Goal: Transaction & Acquisition: Purchase product/service

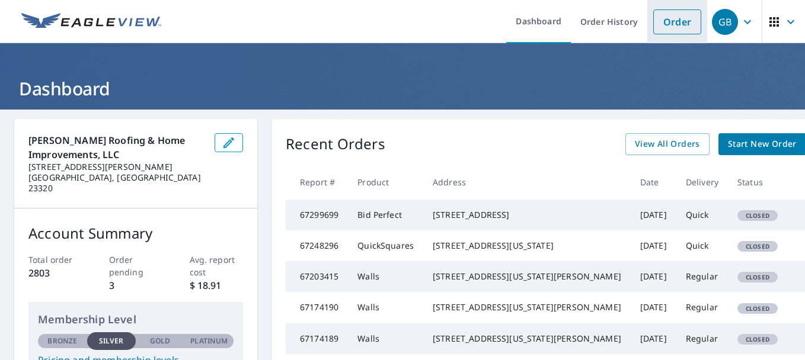
click at [664, 26] on link "Order" at bounding box center [677, 21] width 48 height 25
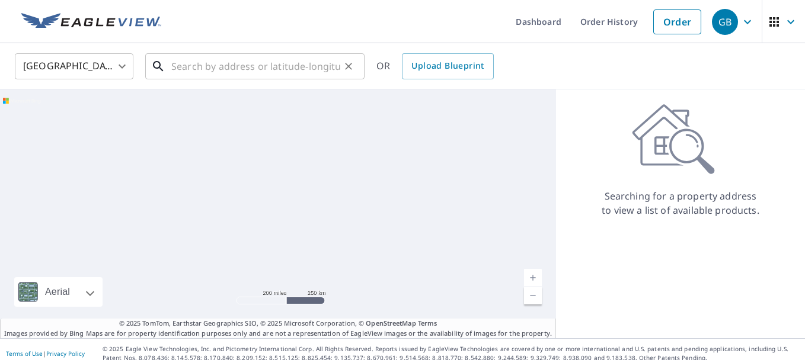
click at [303, 75] on input "text" at bounding box center [255, 66] width 169 height 33
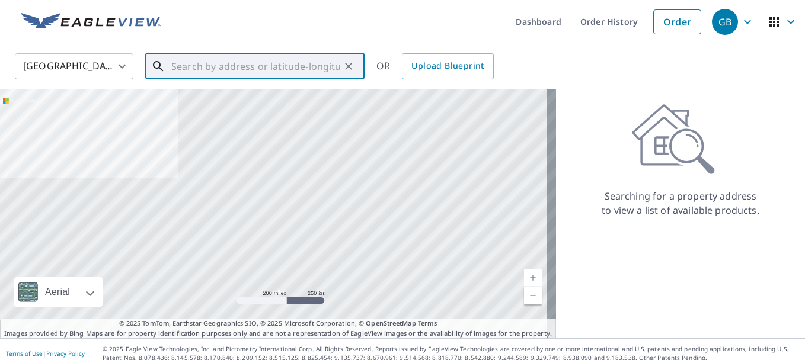
click at [303, 74] on input "text" at bounding box center [255, 66] width 169 height 33
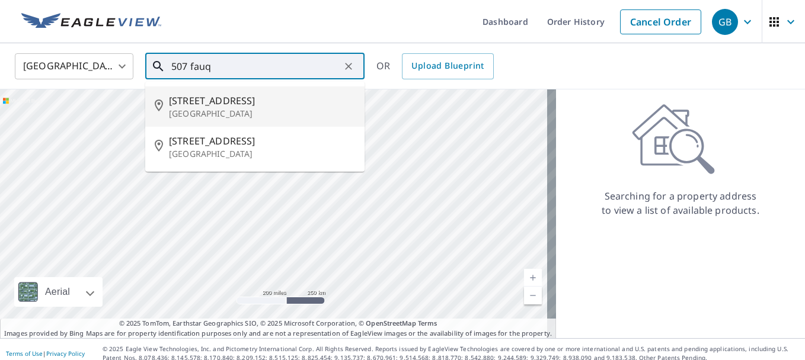
click at [238, 105] on span "[STREET_ADDRESS]" at bounding box center [262, 101] width 186 height 14
type input "[STREET_ADDRESS]"
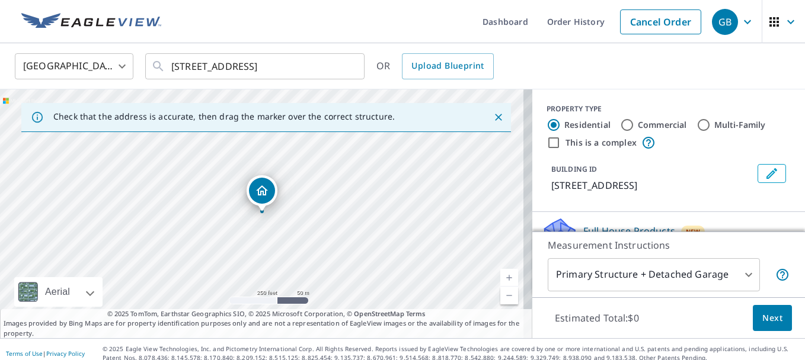
scroll to position [59, 0]
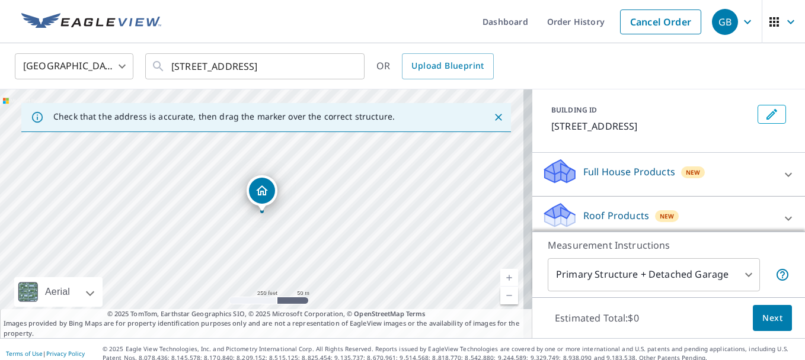
click at [642, 220] on div "Roof Products New" at bounding box center [658, 218] width 232 height 34
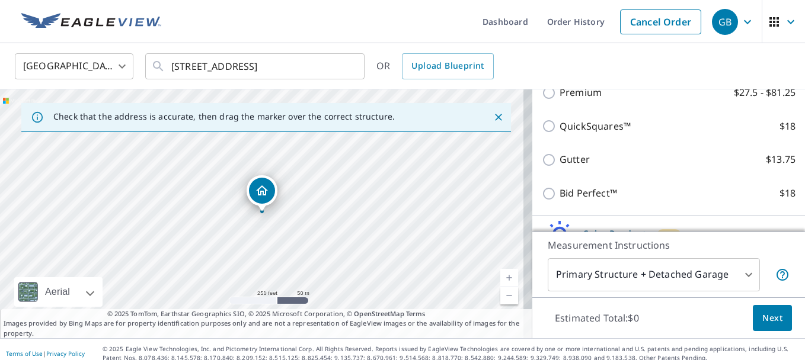
scroll to position [237, 0]
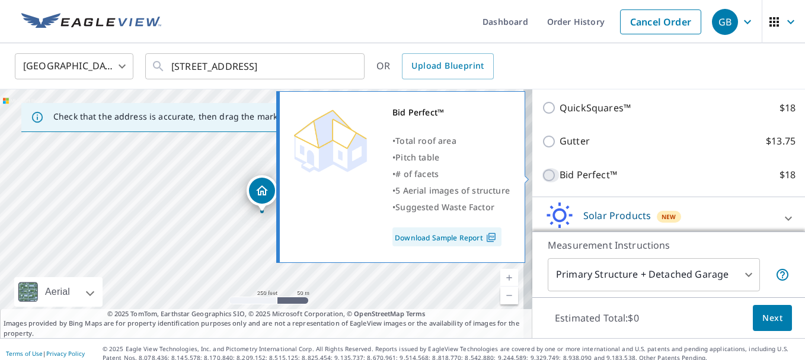
click at [542, 178] on input "Bid Perfect™ $18" at bounding box center [551, 175] width 18 height 14
checkbox input "true"
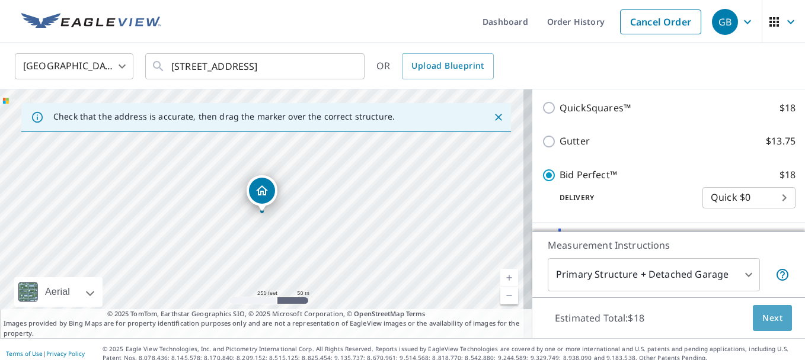
click at [768, 313] on span "Next" at bounding box center [772, 318] width 20 height 15
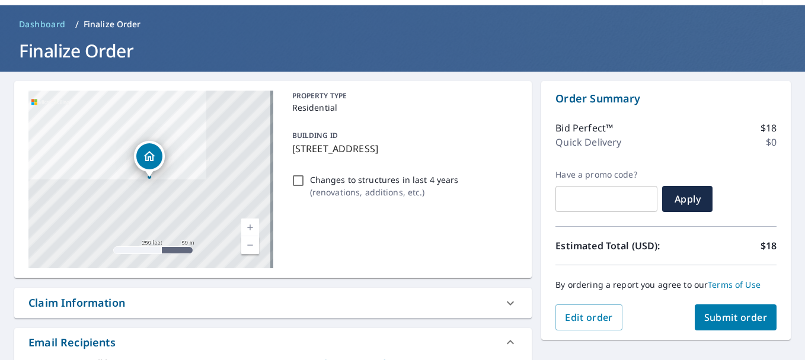
scroll to position [119, 0]
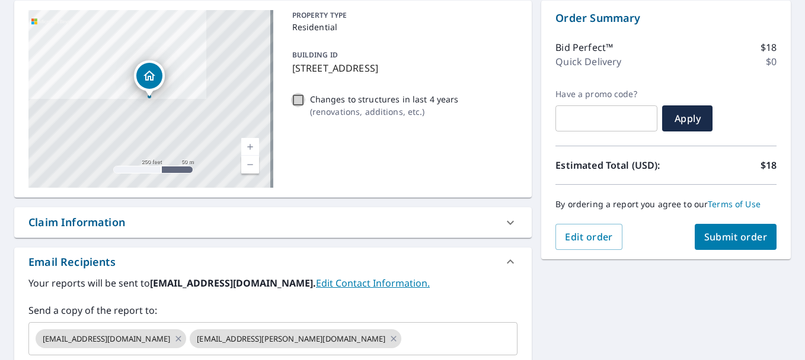
click at [292, 97] on input "Changes to structures in last 4 years ( renovations, additions, etc. )" at bounding box center [298, 100] width 14 height 14
checkbox input "true"
click at [728, 239] on span "Submit order" at bounding box center [735, 237] width 63 height 13
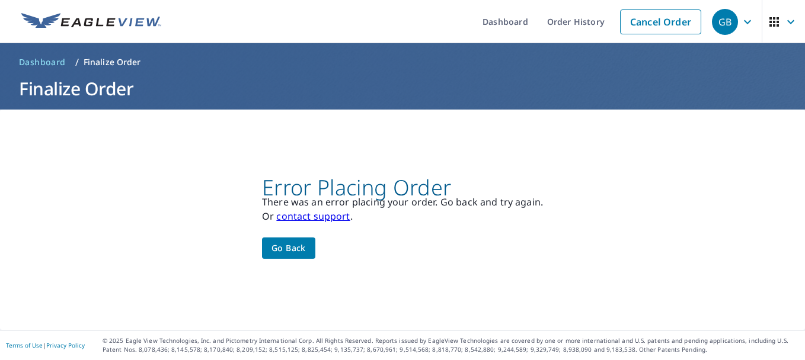
scroll to position [0, 0]
click at [274, 239] on button "Go back" at bounding box center [288, 249] width 53 height 22
